Goal: Information Seeking & Learning: Learn about a topic

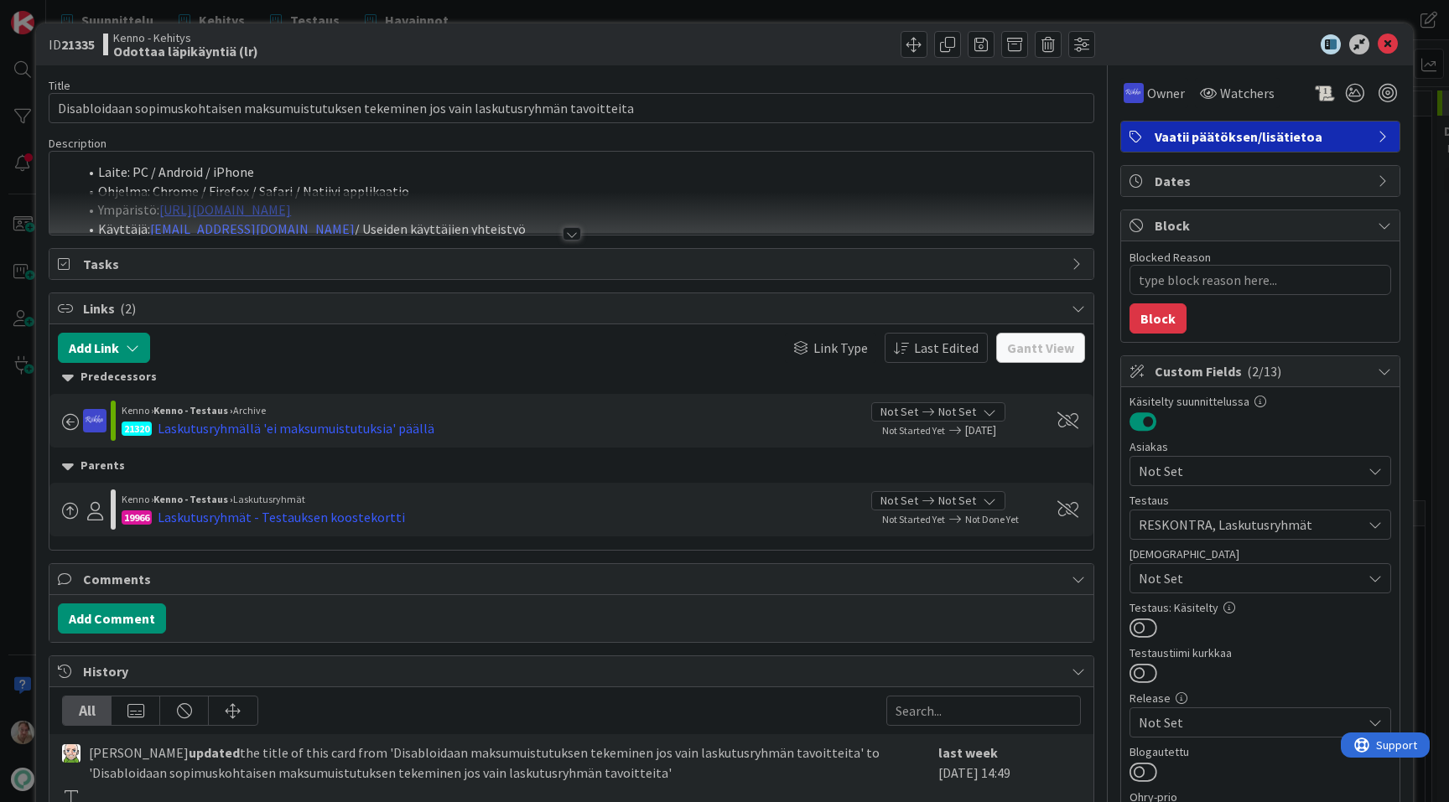
click at [677, 209] on div at bounding box center [571, 213] width 1044 height 43
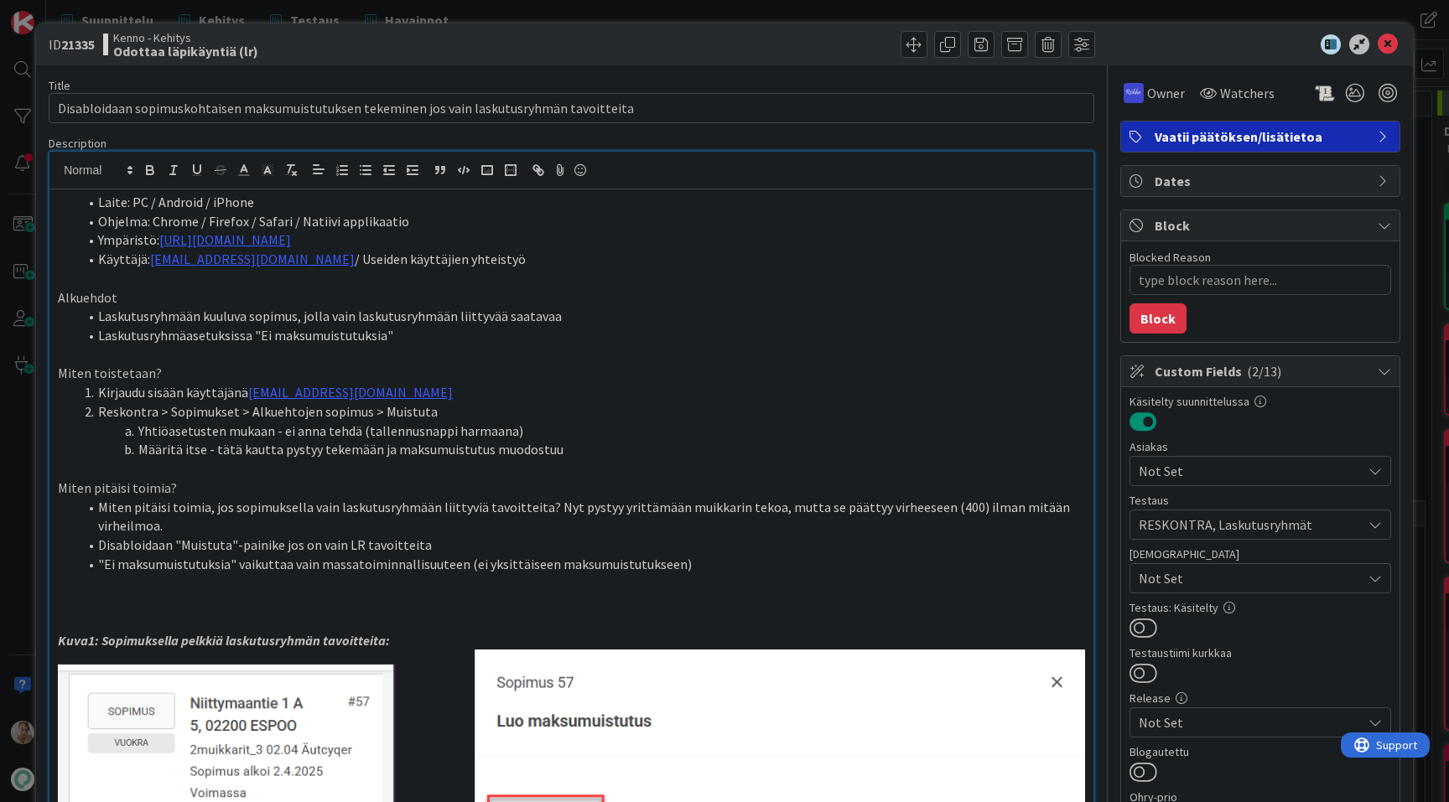
type textarea "x"
click at [1390, 44] on icon at bounding box center [1387, 44] width 20 height 20
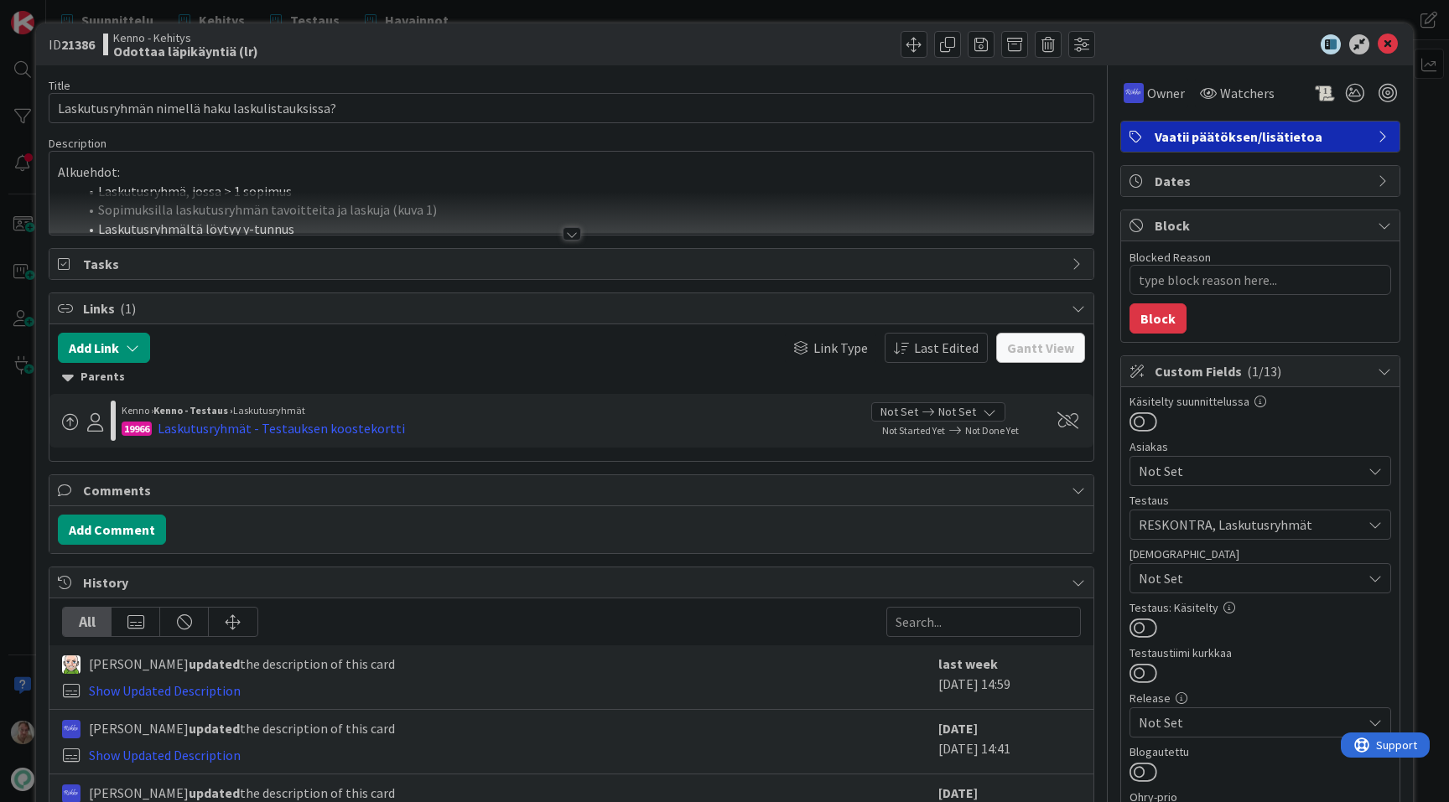
click at [728, 184] on li "Laskutusryhmä, jossa > 1 sopimus" at bounding box center [581, 191] width 1007 height 19
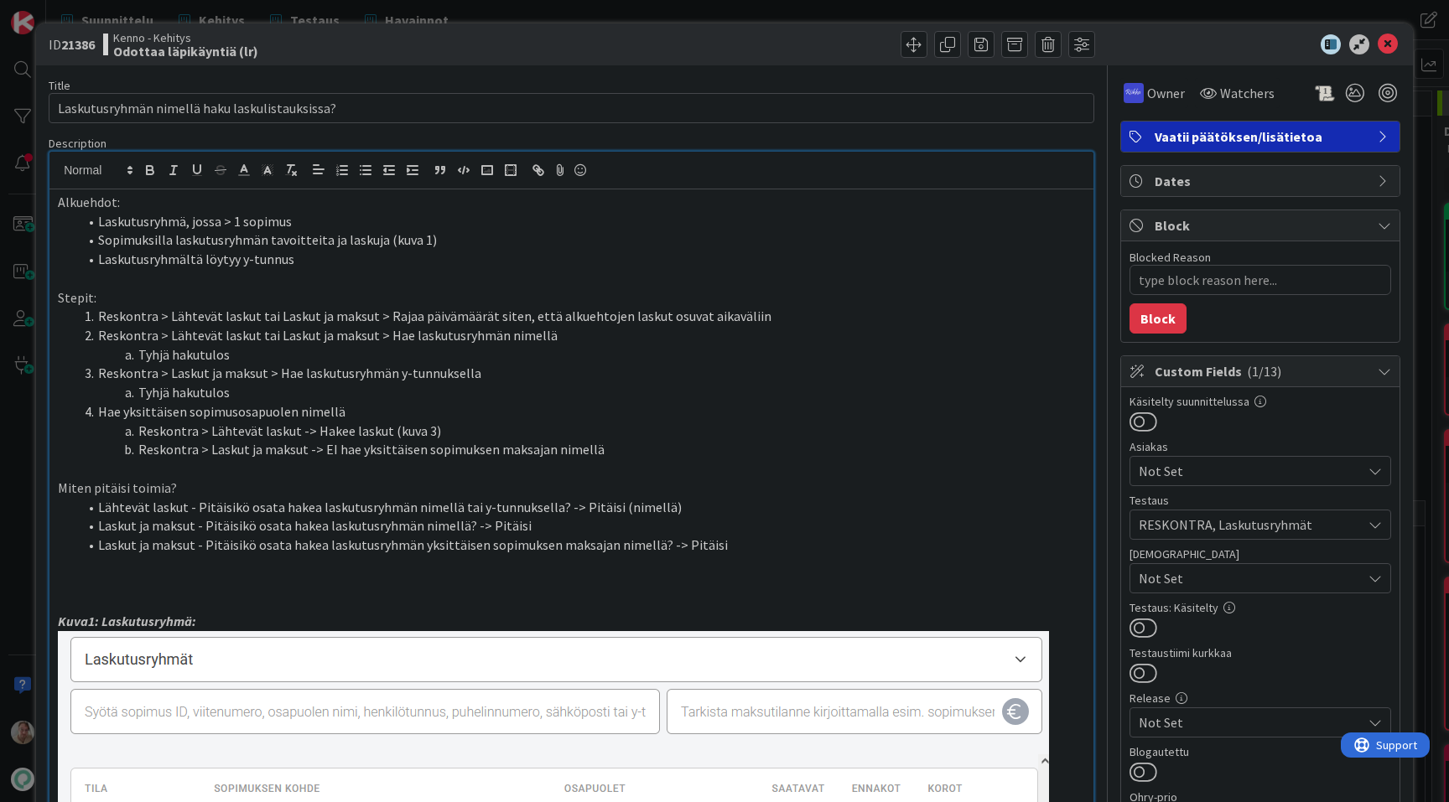
type textarea "x"
click at [1385, 50] on icon at bounding box center [1387, 44] width 20 height 20
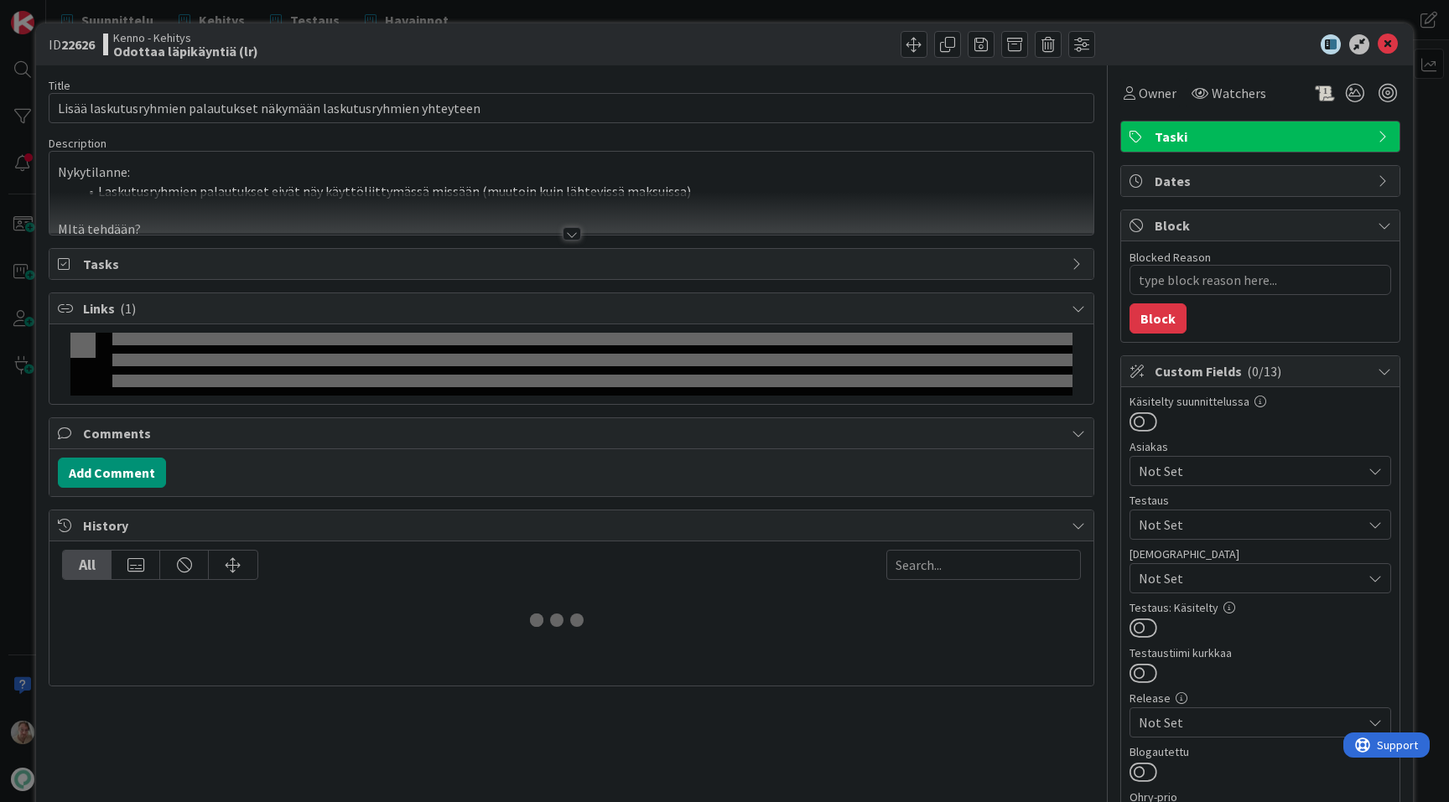
click at [706, 190] on li "Laskutusryhmien palautukset eivät näy käyttöliittymässä missään (muutoin kuin l…" at bounding box center [581, 191] width 1007 height 19
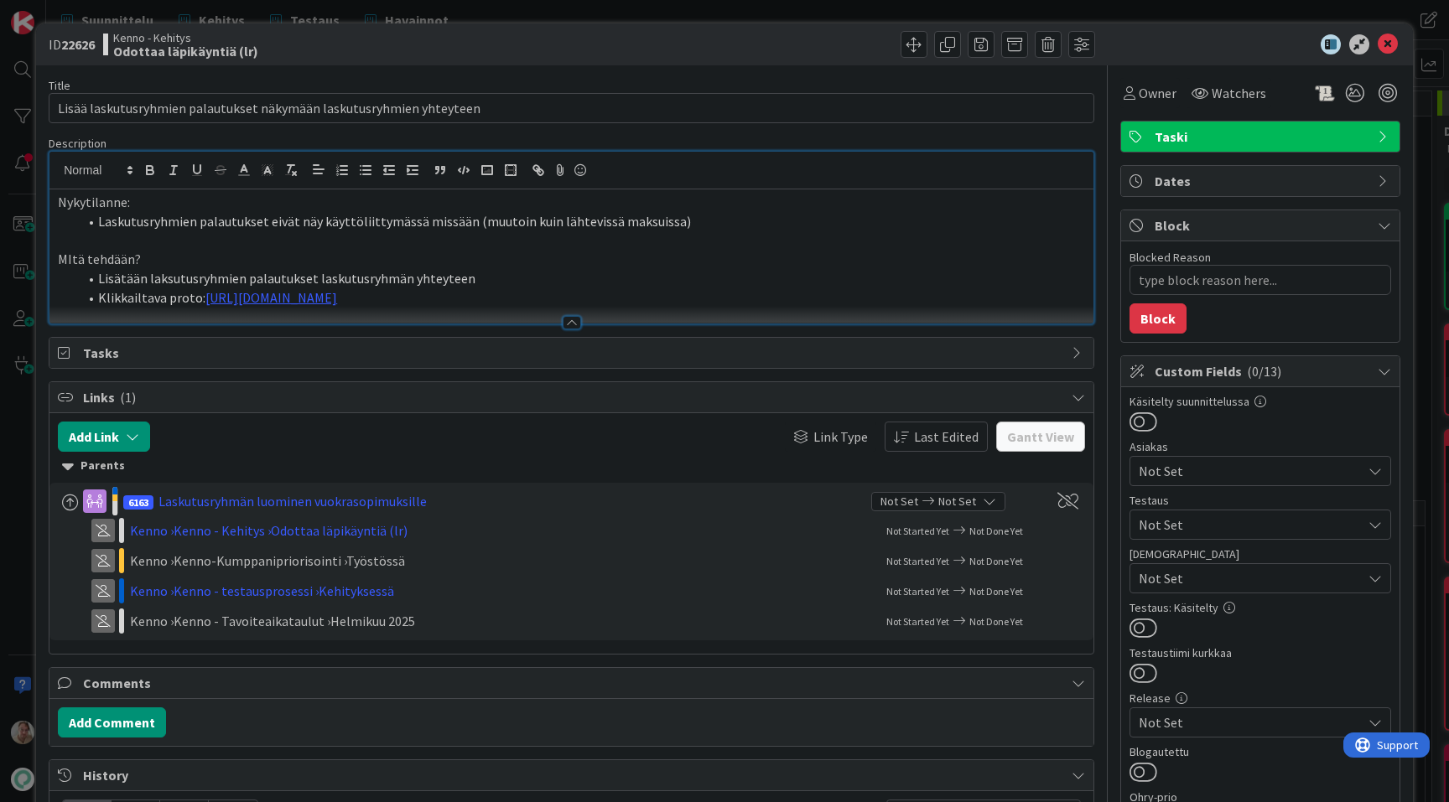
type textarea "x"
click at [337, 293] on link "https://www.figma.com/proto/s06ePFuGvSFkRRSBp8p43G/Reskontra?page-id=0%3A1&node…" at bounding box center [271, 297] width 132 height 17
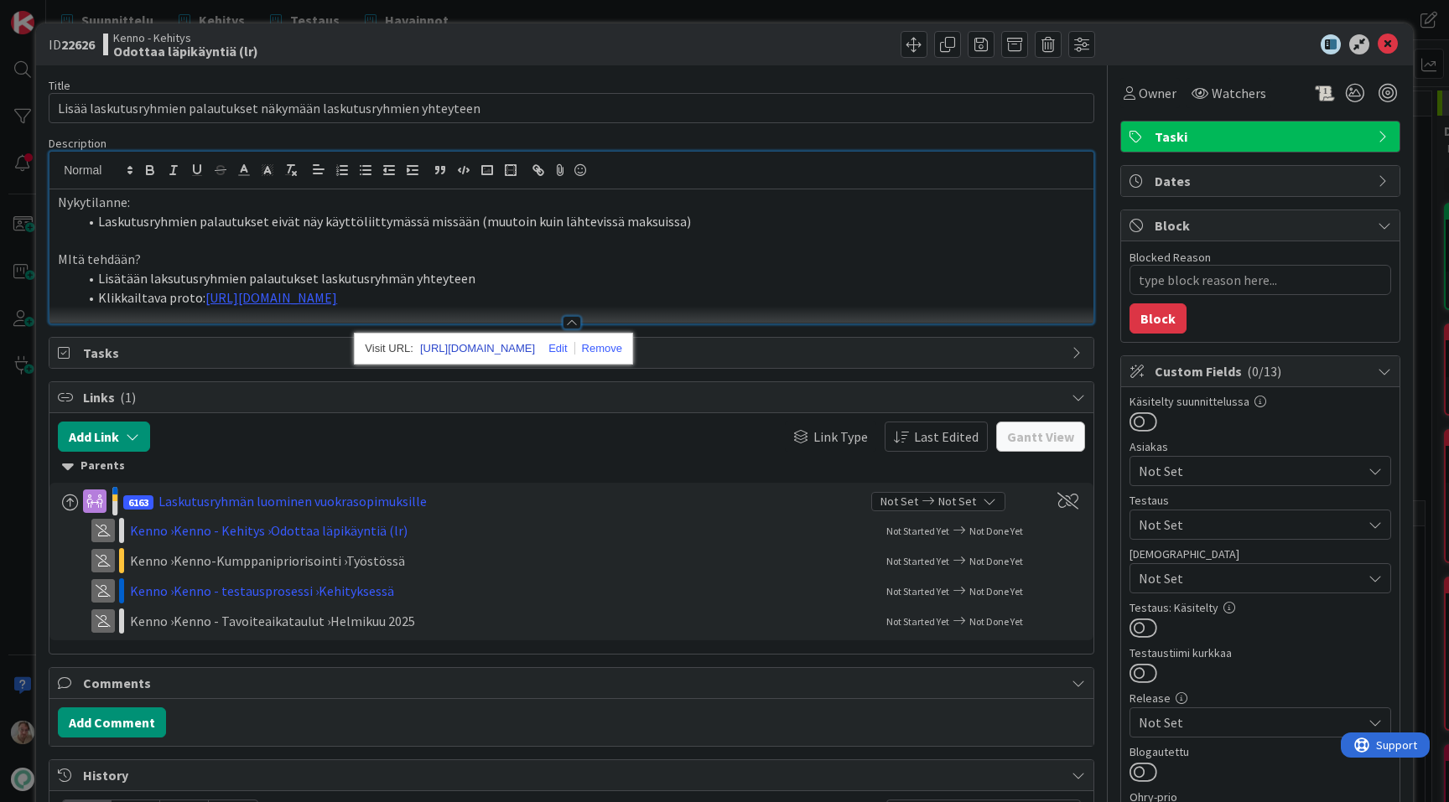
click at [516, 338] on link "https://www.figma.com/proto/s06ePFuGvSFkRRSBp8p43G/Reskontra?content-scaling=fi…" at bounding box center [477, 349] width 115 height 22
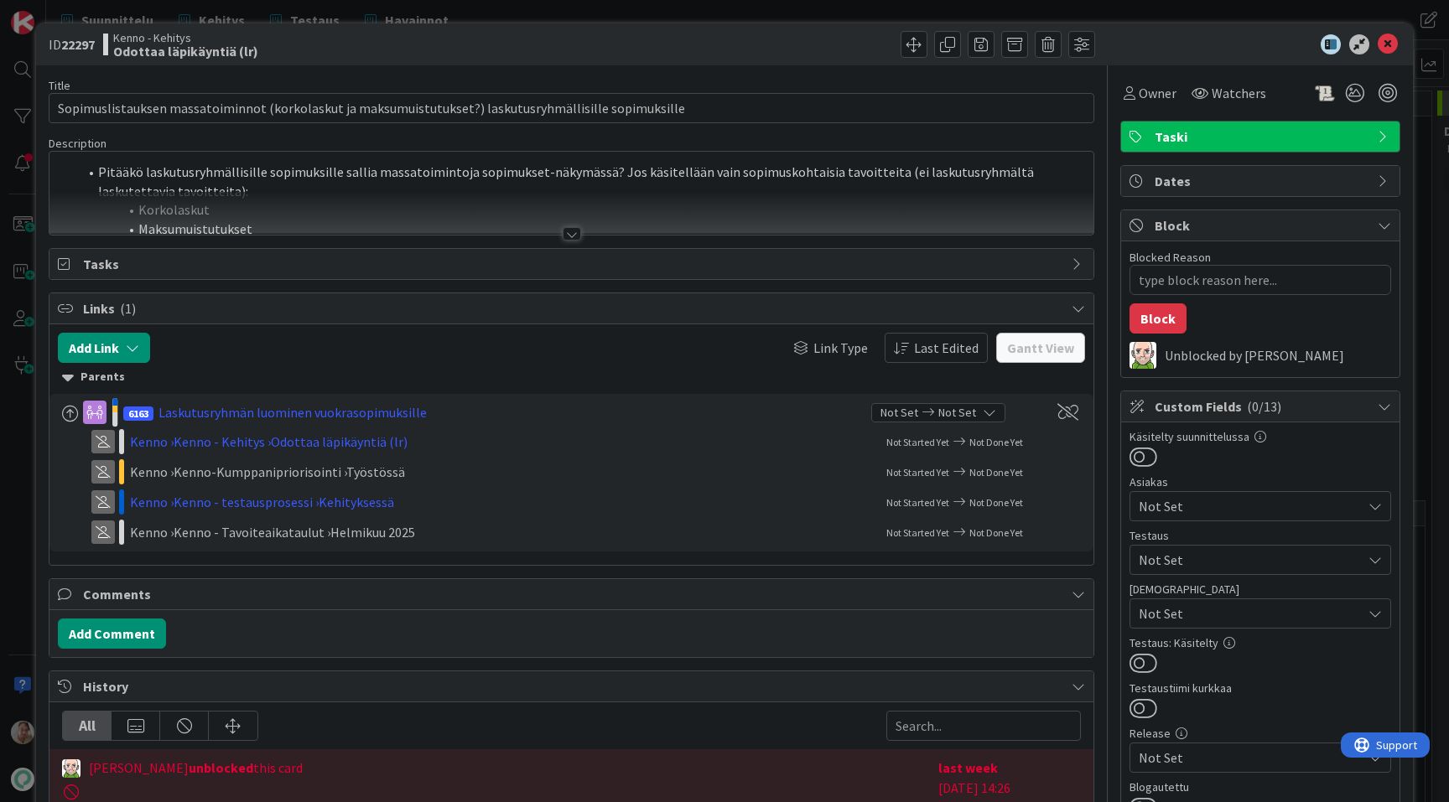
click at [713, 205] on div at bounding box center [571, 213] width 1044 height 43
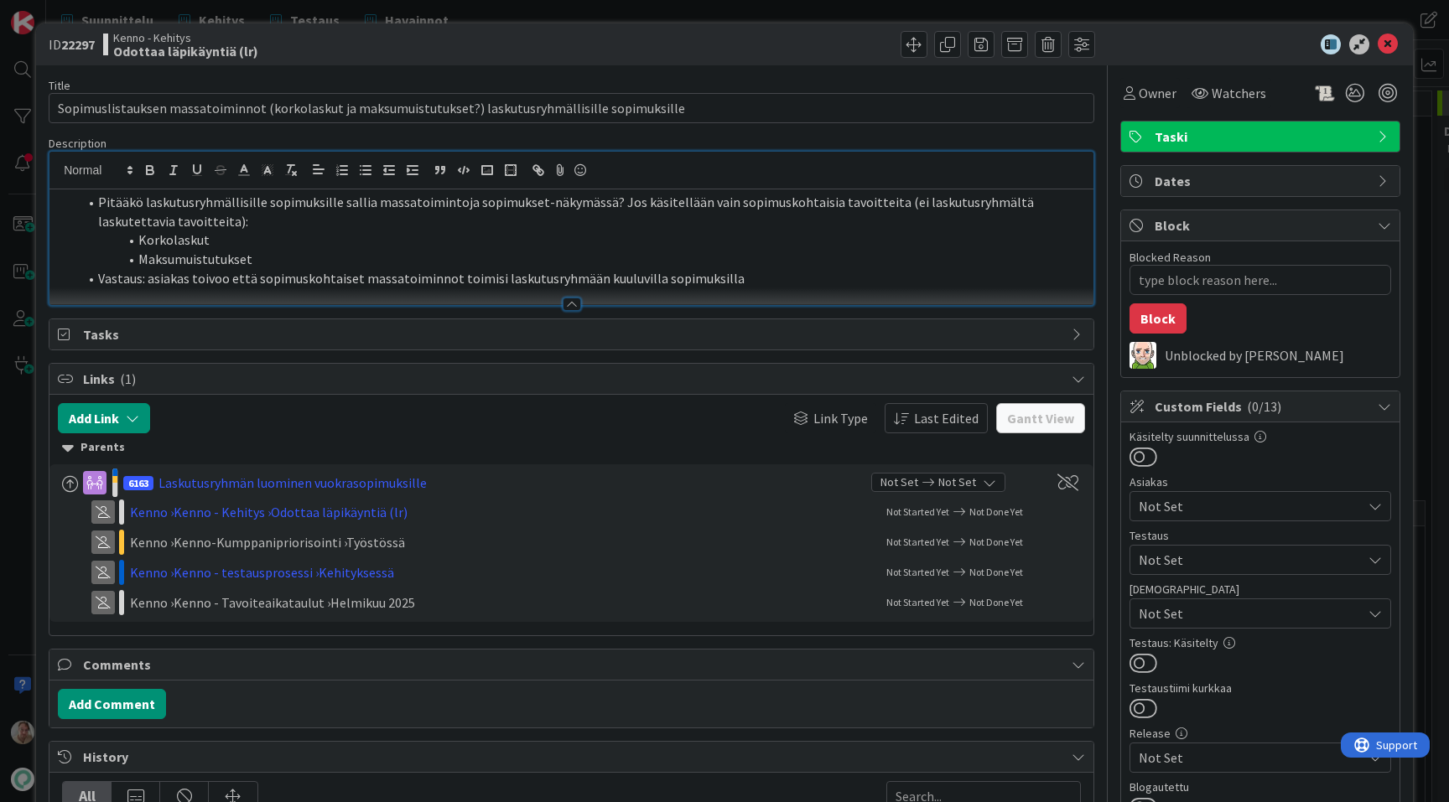
type textarea "x"
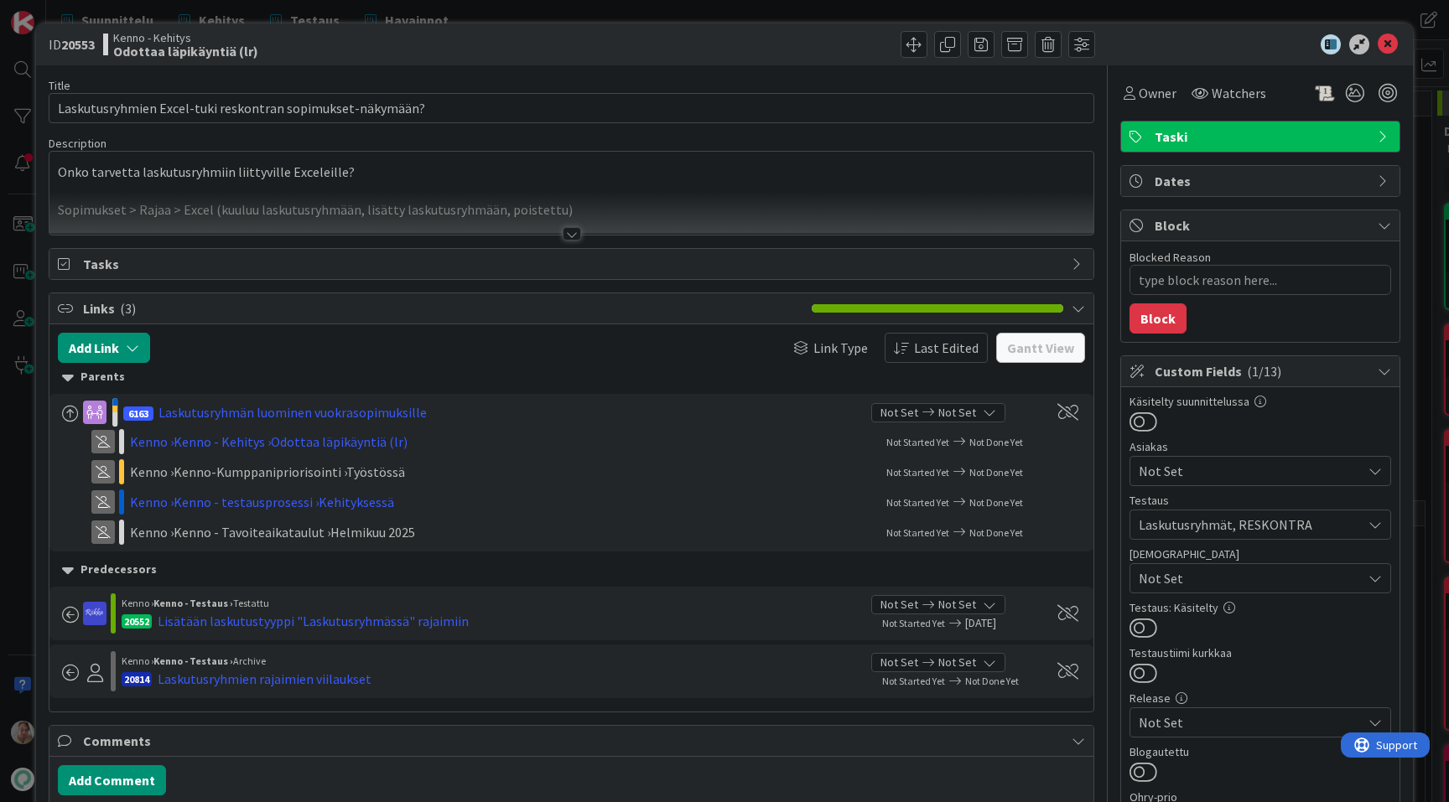
click at [651, 218] on div at bounding box center [571, 213] width 1044 height 43
type textarea "x"
